Goal: Task Accomplishment & Management: Manage account settings

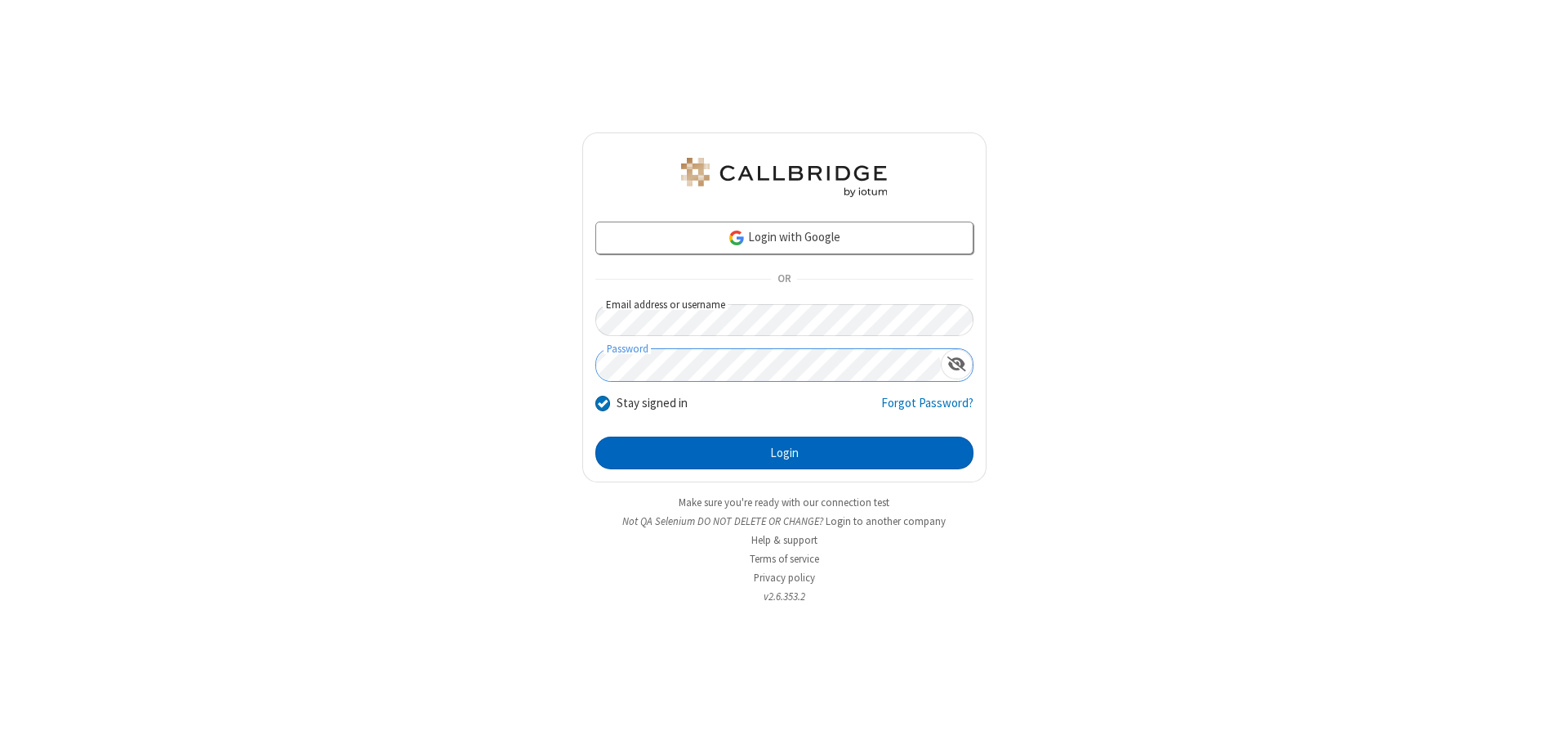
click at [784, 453] on button "Login" at bounding box center [784, 452] width 378 height 32
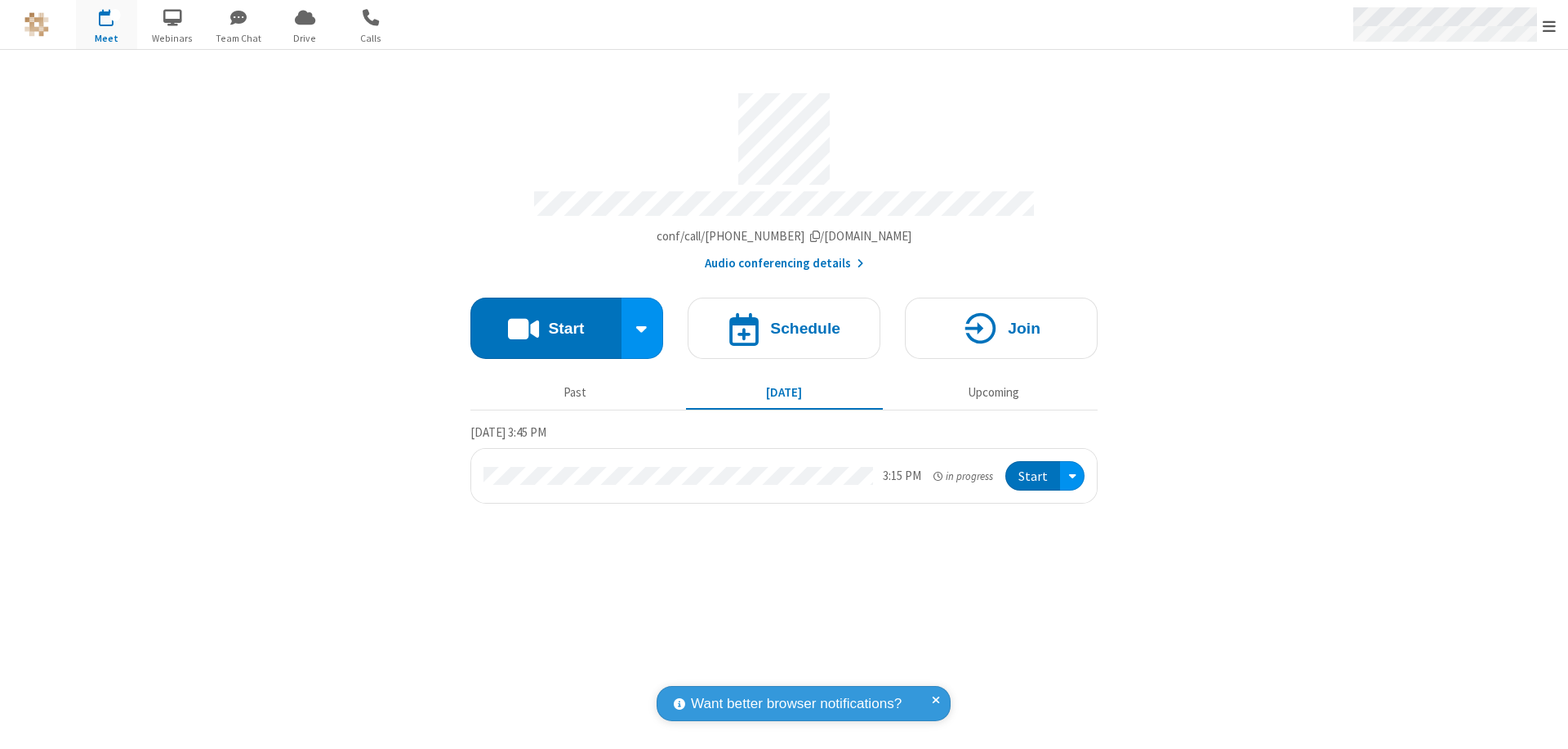
click at [1549, 26] on span "Open menu" at bounding box center [1549, 26] width 13 height 17
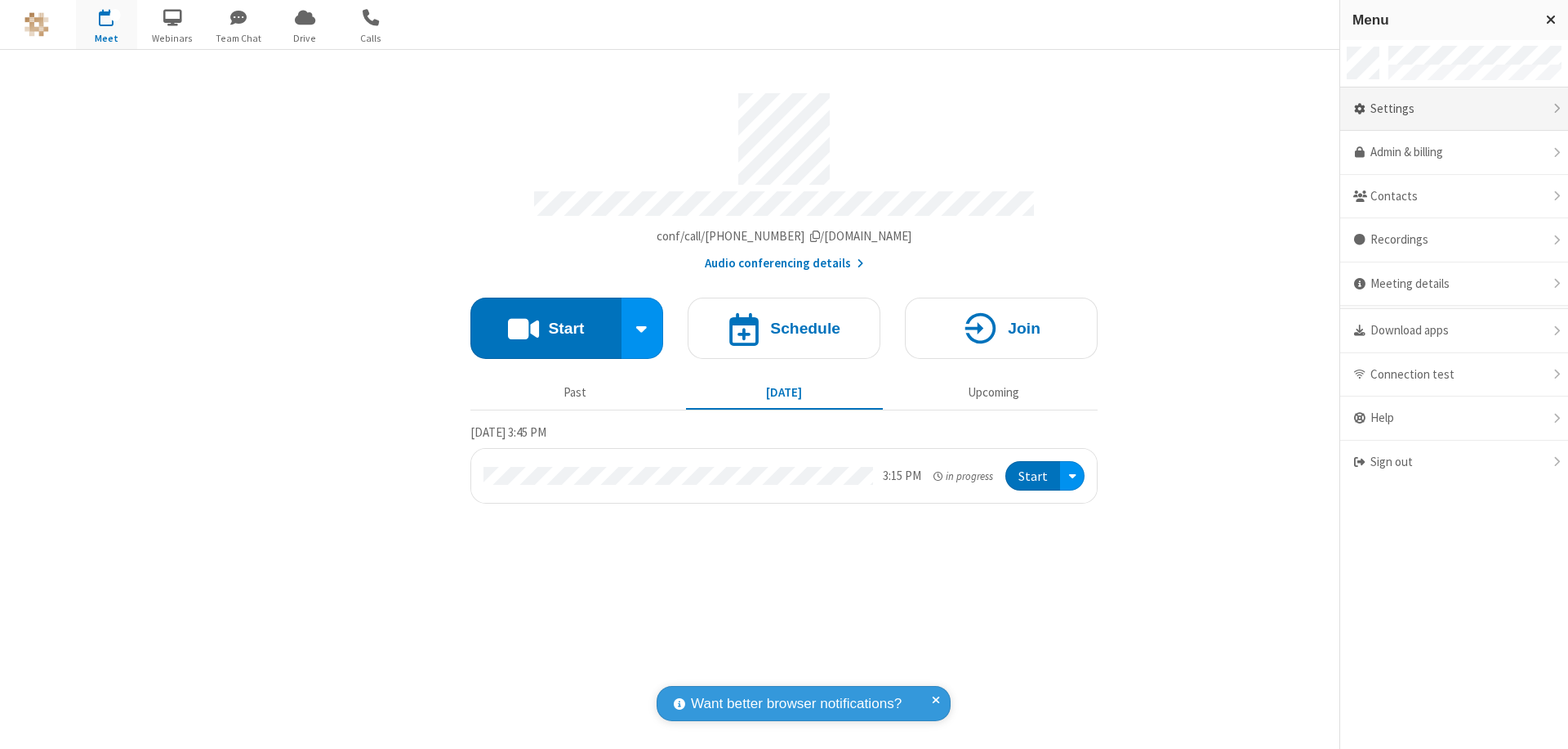
click at [1454, 108] on div "Settings" at bounding box center [1455, 109] width 228 height 44
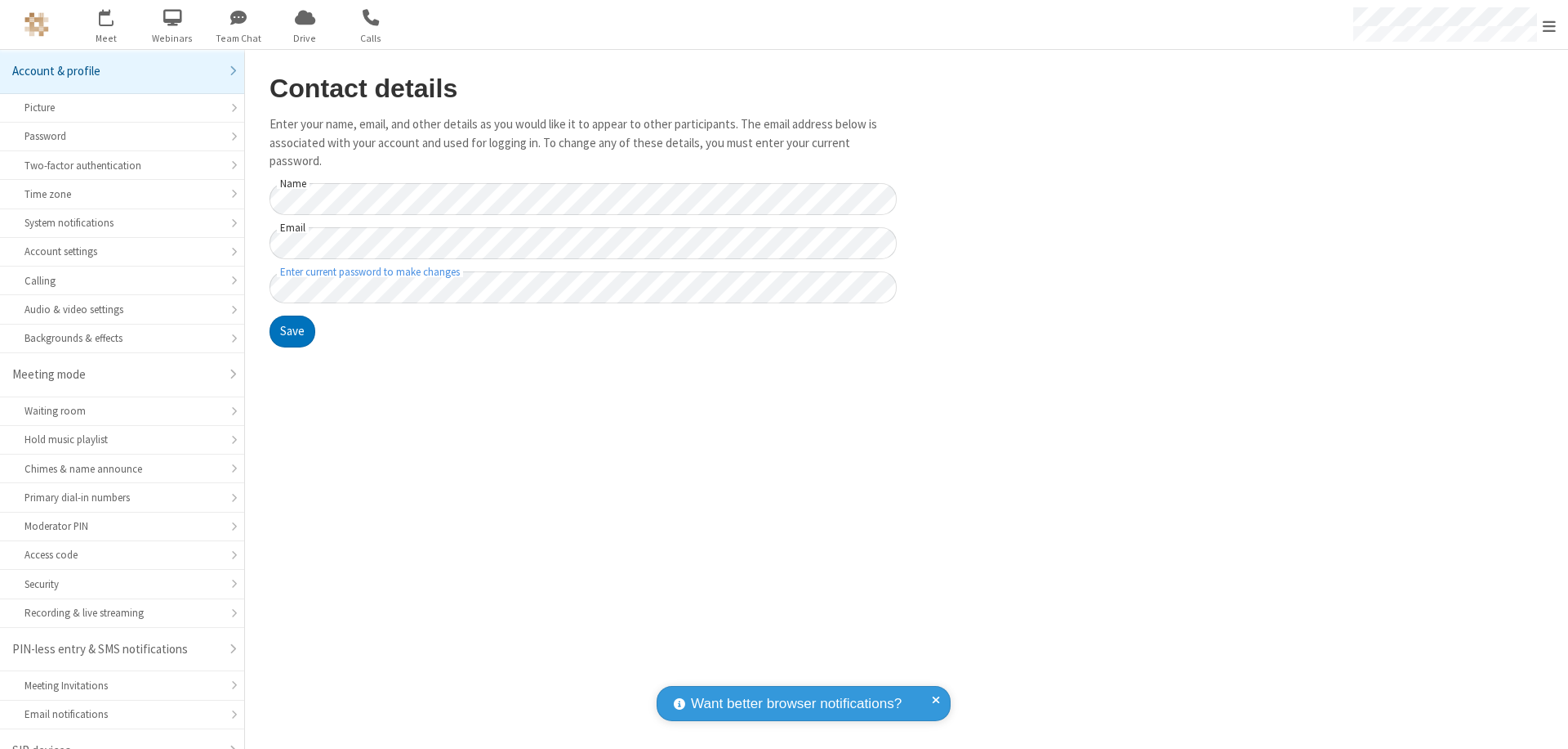
scroll to position [23, 0]
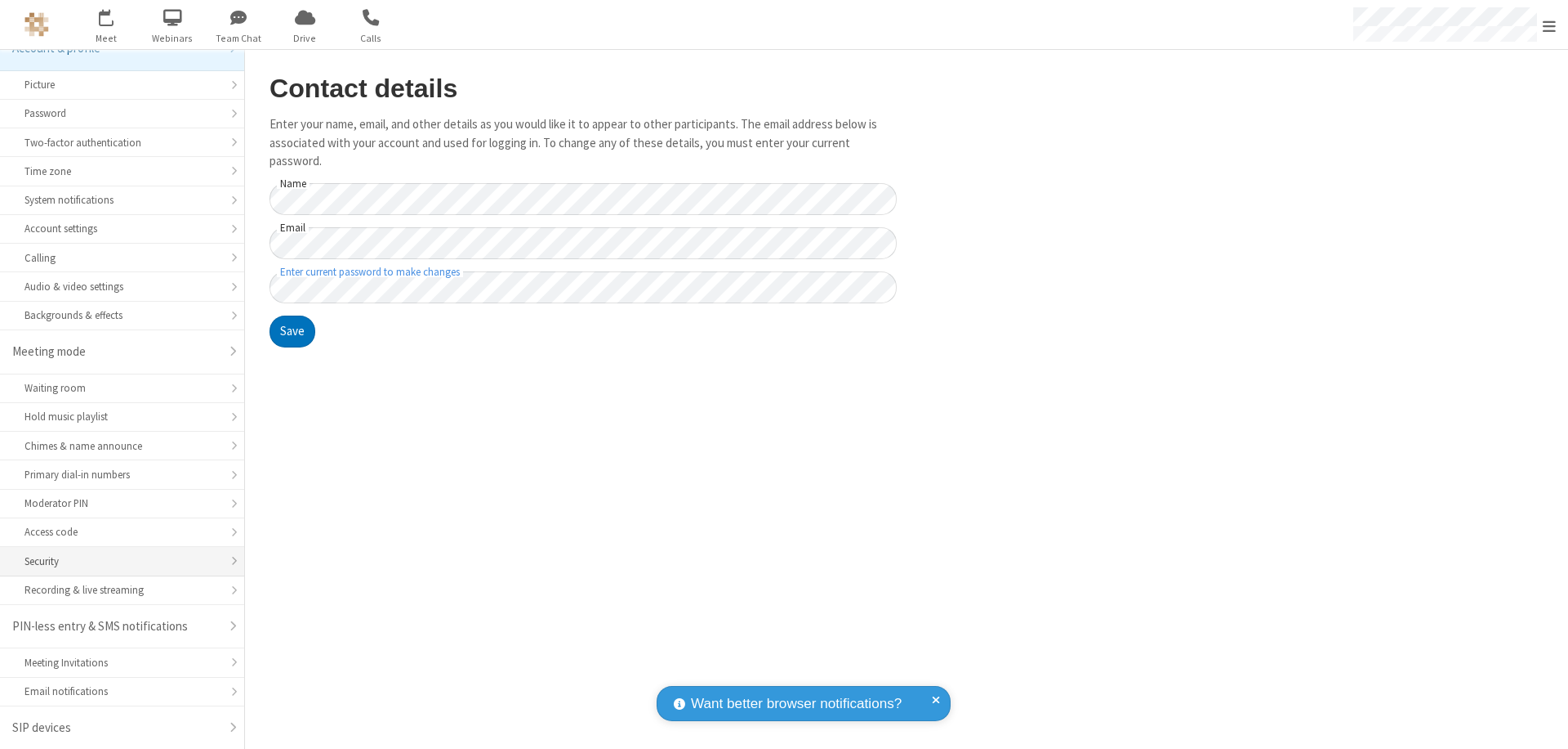
click at [116, 561] on div "Security" at bounding box center [122, 561] width 195 height 16
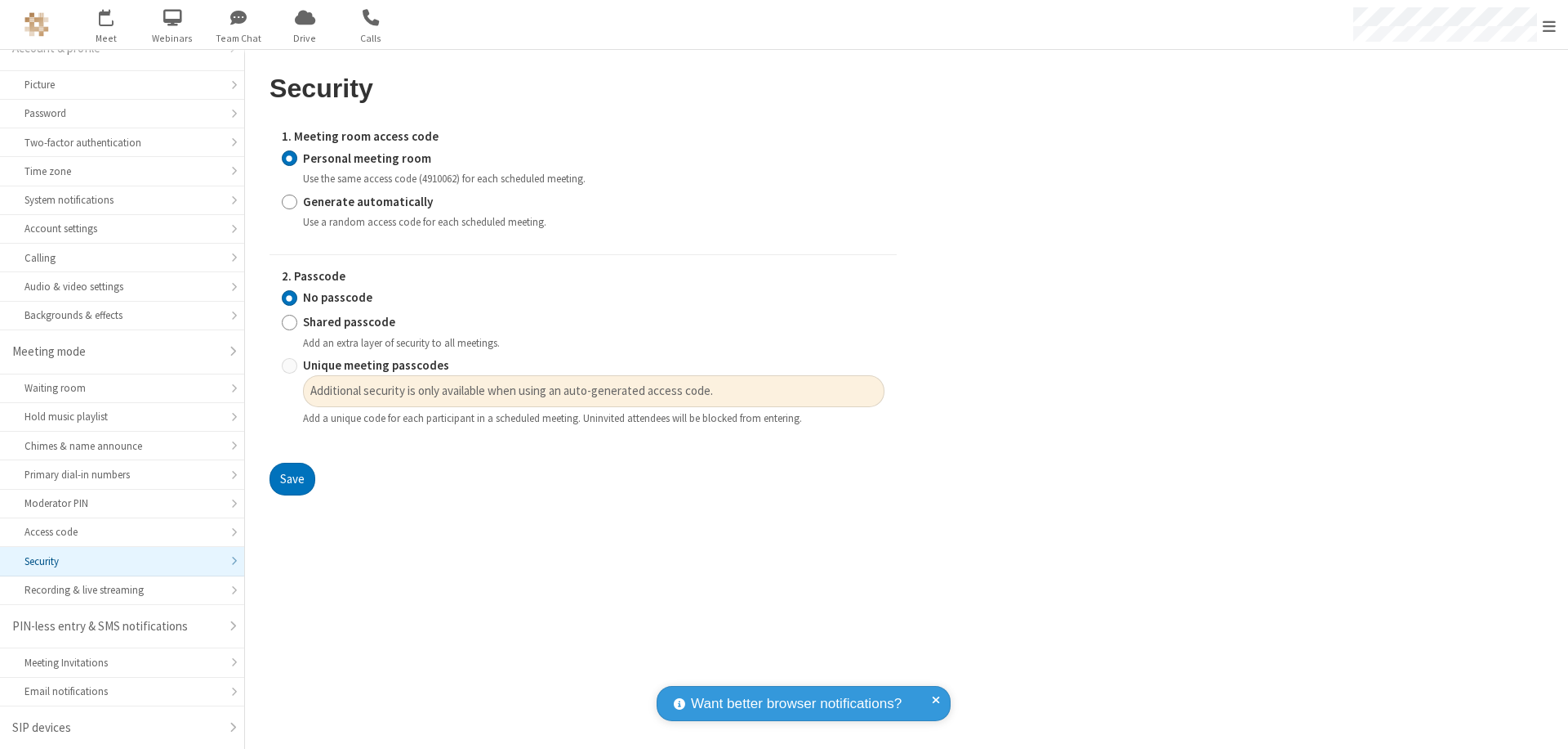
click at [289, 201] on input "Generate automatically" at bounding box center [290, 201] width 16 height 17
radio input "true"
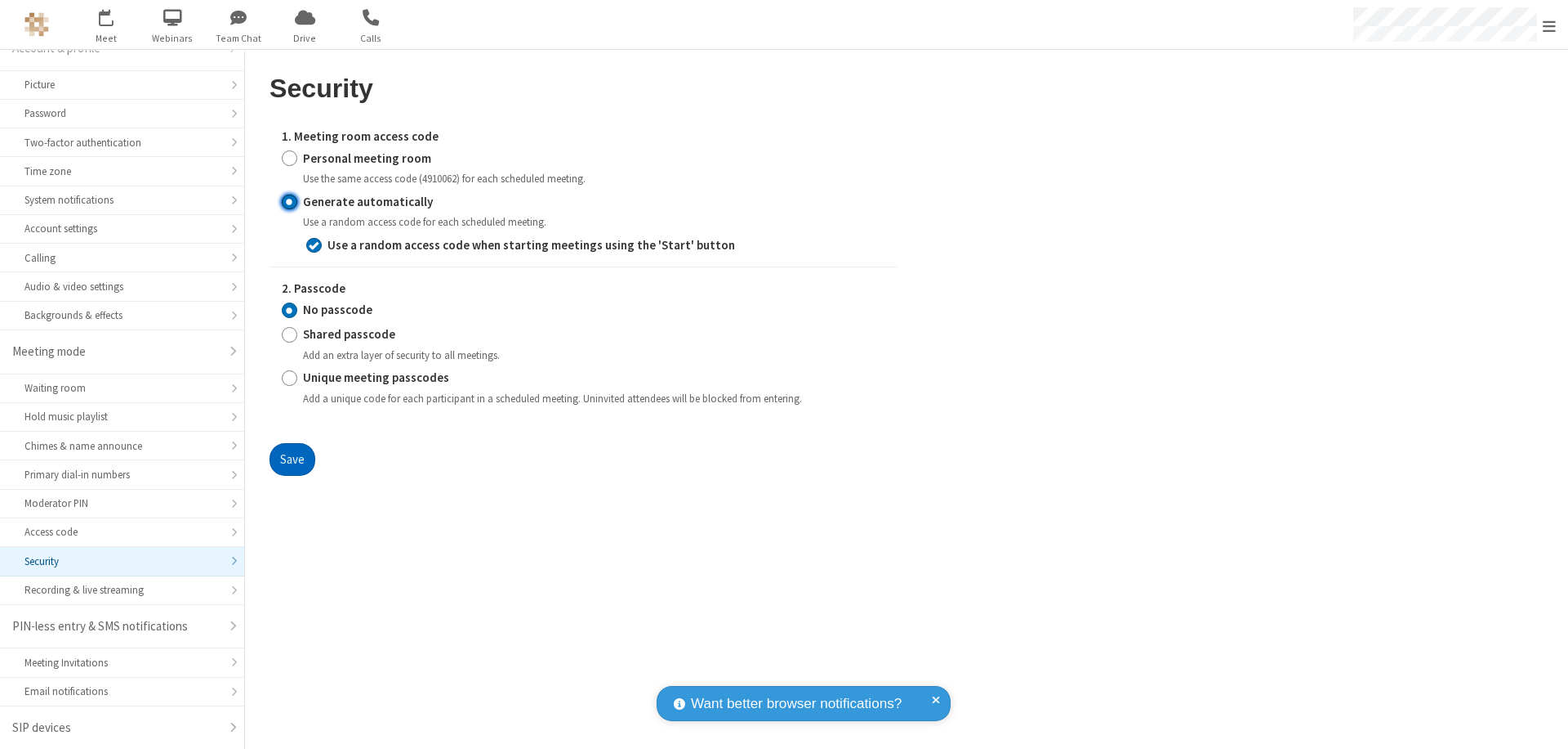
click at [291, 459] on button "Save" at bounding box center [292, 459] width 46 height 32
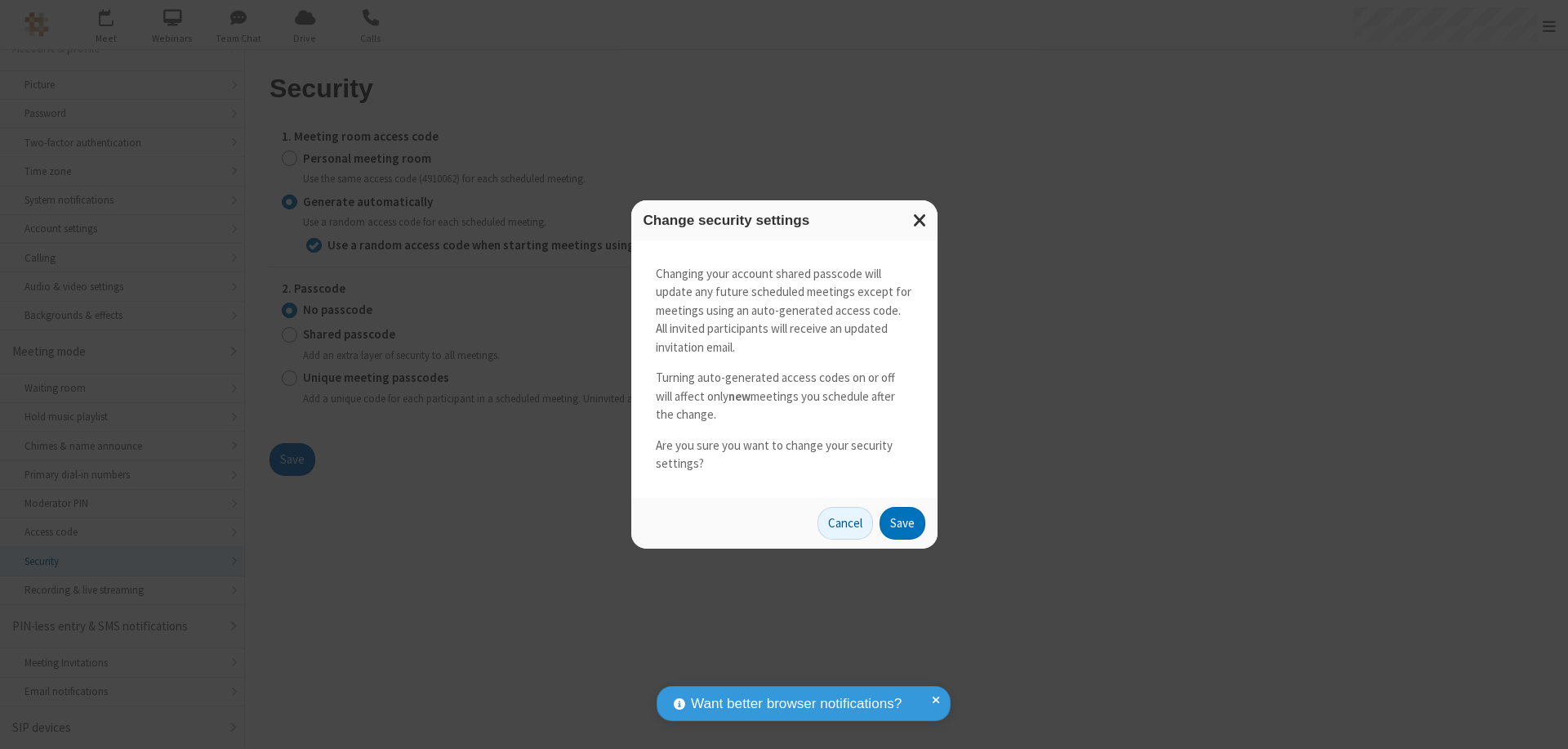
click at [902, 523] on button "Save" at bounding box center [902, 523] width 46 height 32
